Goal: Check status: Check status

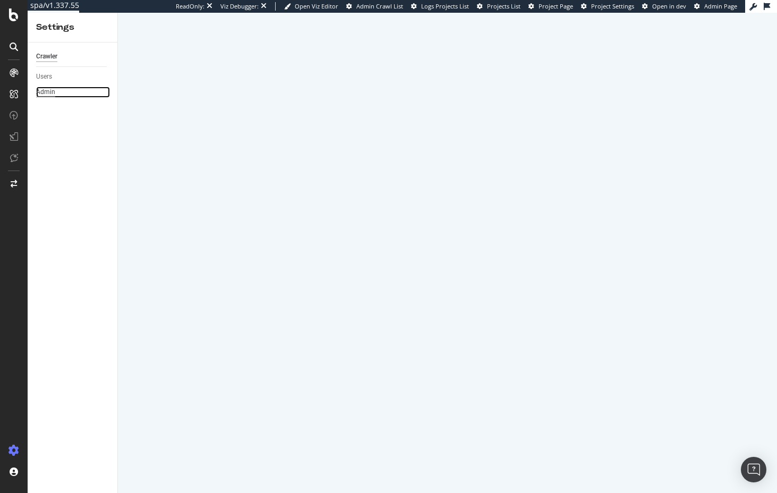
click at [47, 92] on div "Admin" at bounding box center [45, 92] width 19 height 11
click at [381, 8] on span "Admin Crawl List" at bounding box center [379, 6] width 47 height 8
click at [384, 8] on span "Admin Crawl List" at bounding box center [379, 6] width 47 height 8
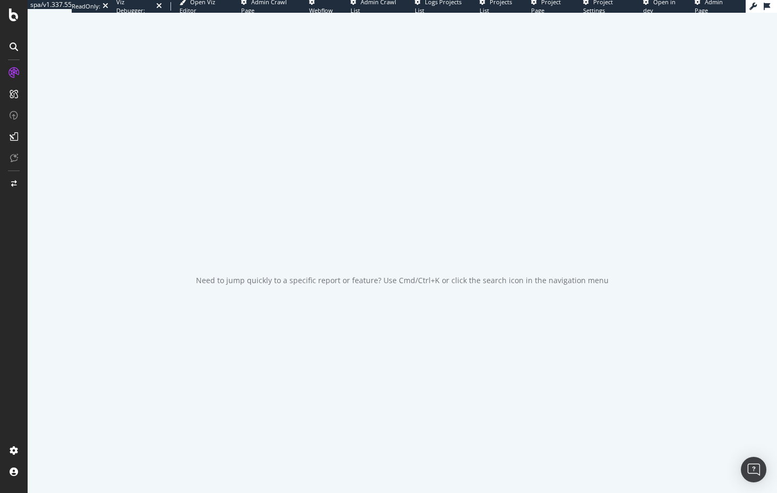
click at [287, 8] on span "Admin Crawl Page" at bounding box center [264, 6] width 46 height 16
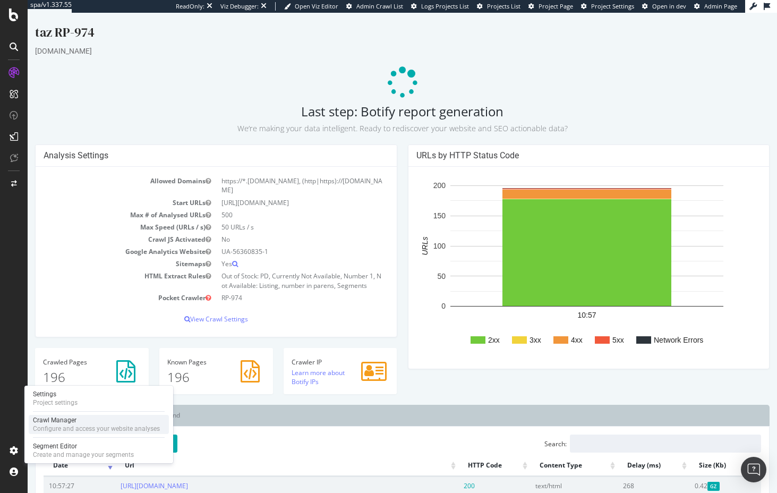
click at [45, 426] on div "Configure and access your website analyses" at bounding box center [96, 428] width 127 height 8
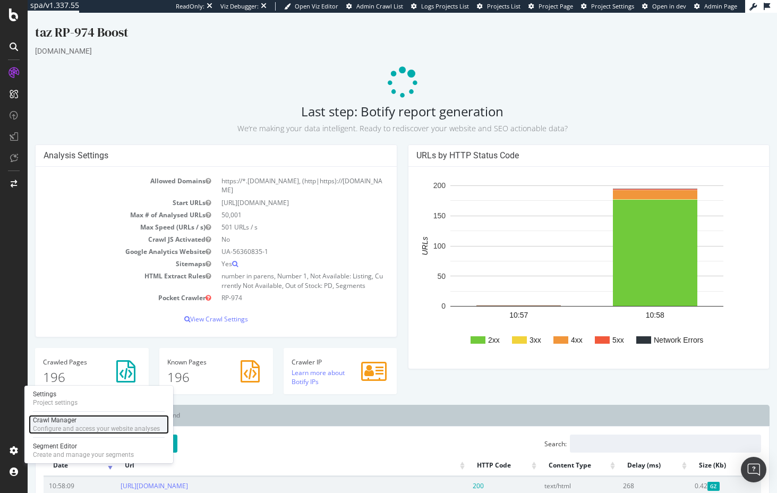
click at [40, 428] on div "Configure and access your website analyses" at bounding box center [96, 428] width 127 height 8
